Goal: Entertainment & Leisure: Consume media (video, audio)

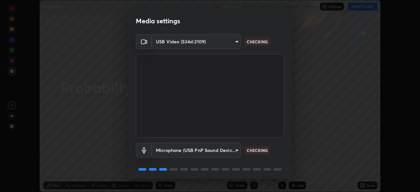
scroll to position [23, 0]
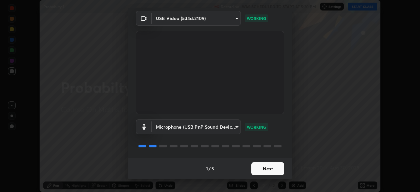
click at [266, 168] on button "Next" at bounding box center [267, 168] width 33 height 13
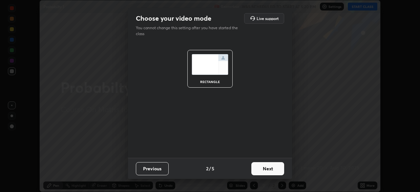
scroll to position [0, 0]
click at [268, 171] on button "Next" at bounding box center [267, 168] width 33 height 13
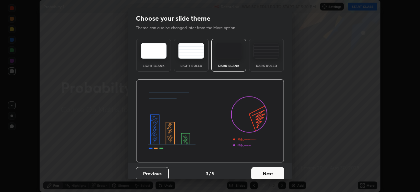
click at [274, 174] on button "Next" at bounding box center [267, 173] width 33 height 13
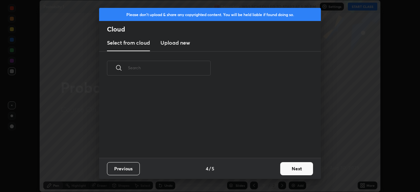
click at [296, 167] on button "Next" at bounding box center [296, 168] width 33 height 13
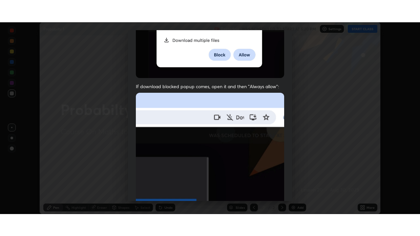
scroll to position [157, 0]
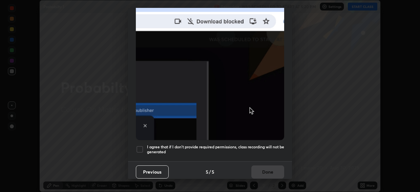
click at [263, 144] on h5 "I agree that if I don't provide required permissions, class recording will not …" at bounding box center [215, 149] width 137 height 10
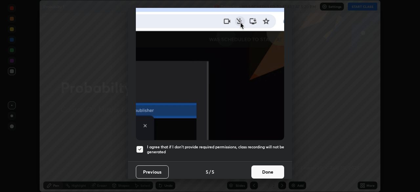
click at [271, 171] on button "Done" at bounding box center [267, 171] width 33 height 13
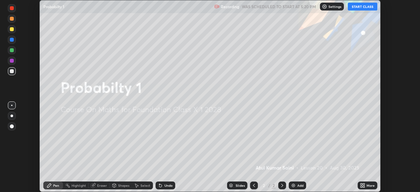
click at [361, 186] on icon at bounding box center [362, 187] width 2 height 2
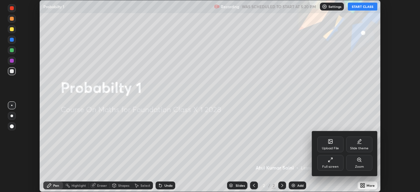
click at [334, 160] on div "Full screen" at bounding box center [330, 163] width 26 height 16
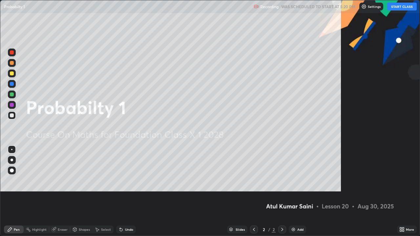
scroll to position [236, 420]
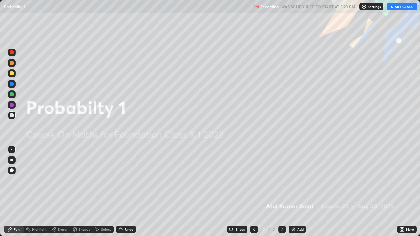
click at [404, 6] on button "START CLASS" at bounding box center [402, 7] width 30 height 8
click at [295, 192] on img at bounding box center [293, 229] width 5 height 5
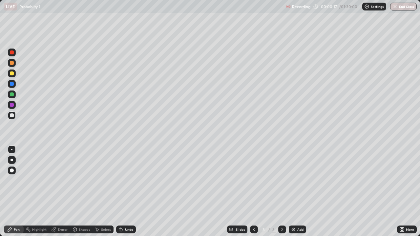
click at [14, 94] on div at bounding box center [12, 95] width 8 height 8
click at [15, 192] on div "Pen" at bounding box center [17, 229] width 6 height 3
click at [11, 114] on div at bounding box center [12, 116] width 4 height 4
click at [128, 192] on div "Undo" at bounding box center [129, 229] width 8 height 3
click at [15, 94] on div at bounding box center [12, 95] width 8 height 8
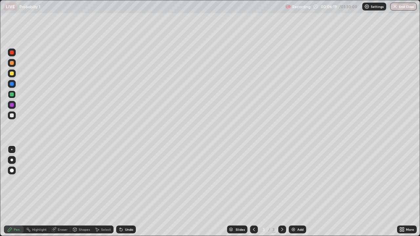
click at [293, 192] on img at bounding box center [293, 229] width 5 height 5
click at [294, 192] on img at bounding box center [293, 229] width 5 height 5
click at [252, 192] on icon at bounding box center [253, 229] width 5 height 5
click at [253, 192] on icon at bounding box center [253, 229] width 5 height 5
click at [281, 192] on icon at bounding box center [282, 229] width 5 height 5
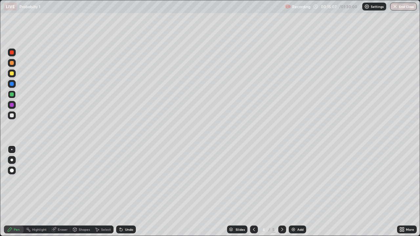
click at [281, 192] on icon at bounding box center [282, 229] width 5 height 5
